Goal: Find specific page/section: Find specific page/section

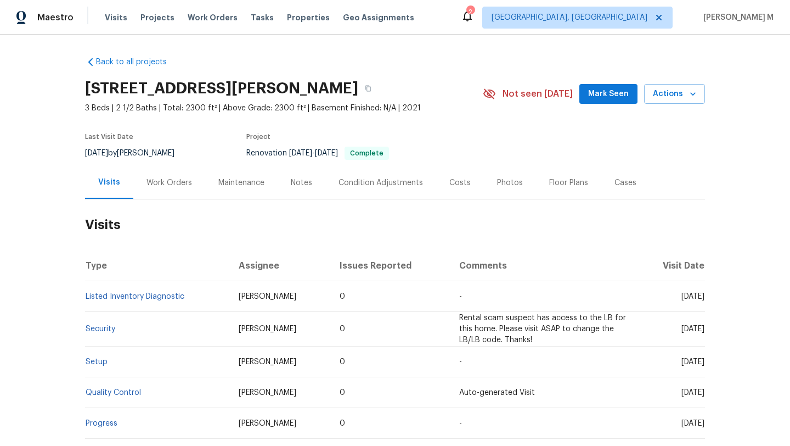
click at [171, 190] on div "Work Orders" at bounding box center [169, 182] width 72 height 32
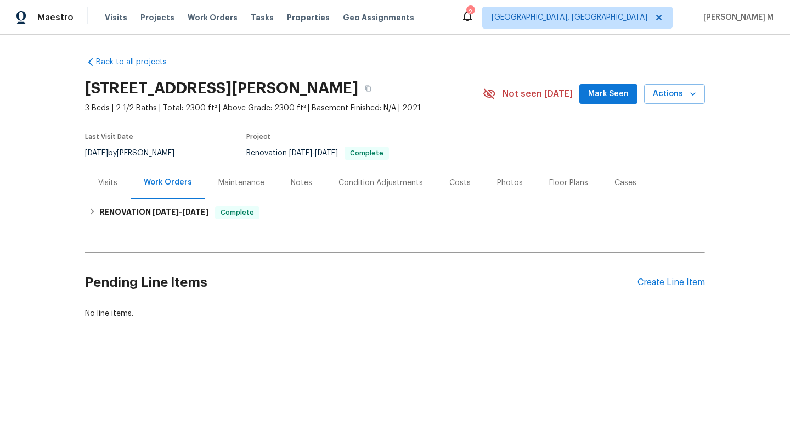
click at [108, 189] on div "Visits" at bounding box center [108, 182] width 46 height 32
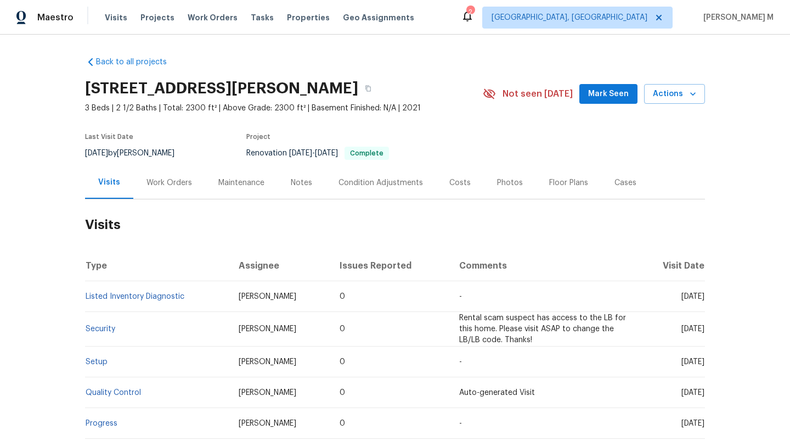
click at [187, 149] on div "Last Visit Date [DATE] by [PERSON_NAME] Project Renovation [DATE] - [DATE] Comp…" at bounding box center [271, 147] width 372 height 40
click at [171, 184] on div "Work Orders" at bounding box center [170, 182] width 46 height 11
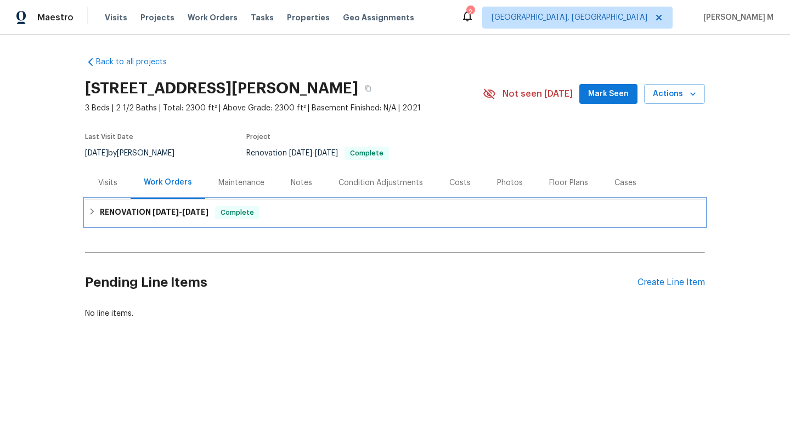
click at [171, 218] on h6 "RENOVATION [DATE] - [DATE]" at bounding box center [154, 212] width 109 height 13
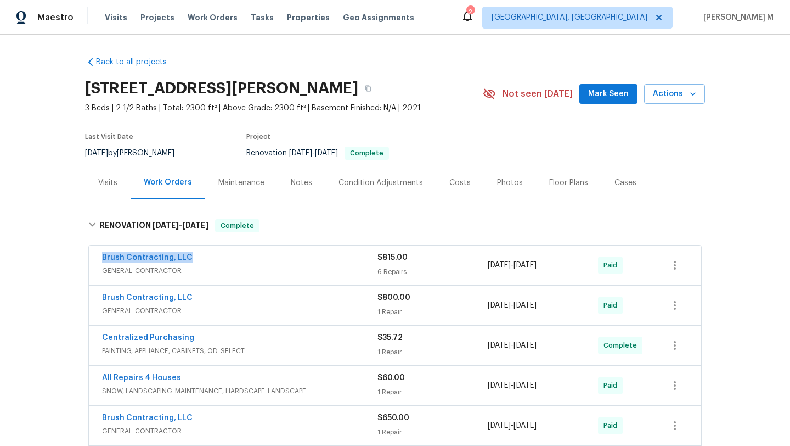
drag, startPoint x: 86, startPoint y: 260, endPoint x: 196, endPoint y: 257, distance: 110.4
click at [196, 257] on div "Brush Contracting, LLC GENERAL_CONTRACTOR $815.00 6 Repairs [DATE] - [DATE] Paid" at bounding box center [395, 265] width 613 height 40
copy link "Brush Contracting, LLC"
